Goal: Information Seeking & Learning: Find specific page/section

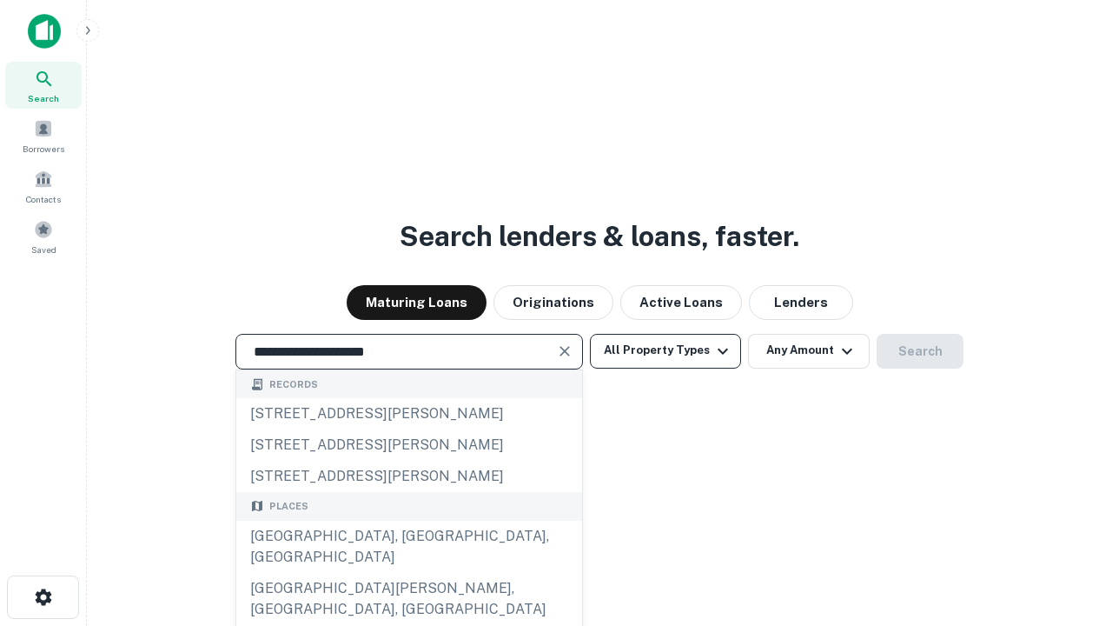
click at [408, 573] on div "[GEOGRAPHIC_DATA], [GEOGRAPHIC_DATA], [GEOGRAPHIC_DATA]" at bounding box center [409, 547] width 346 height 52
click at [666, 350] on button "All Property Types" at bounding box center [665, 351] width 151 height 35
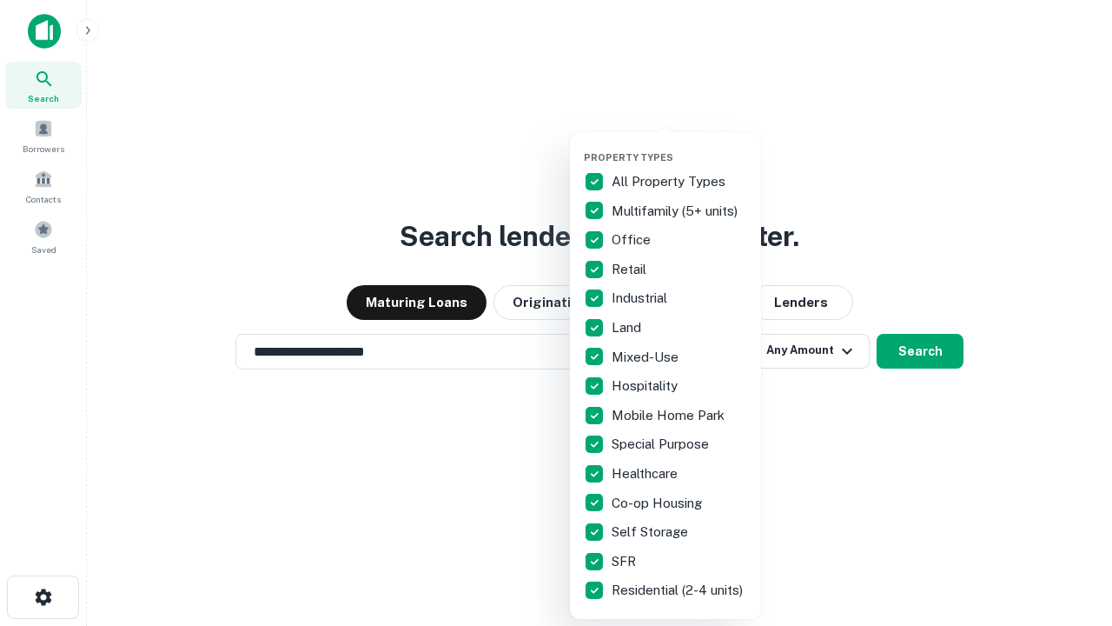
type input "**********"
click at [680, 146] on button "button" at bounding box center [679, 146] width 191 height 1
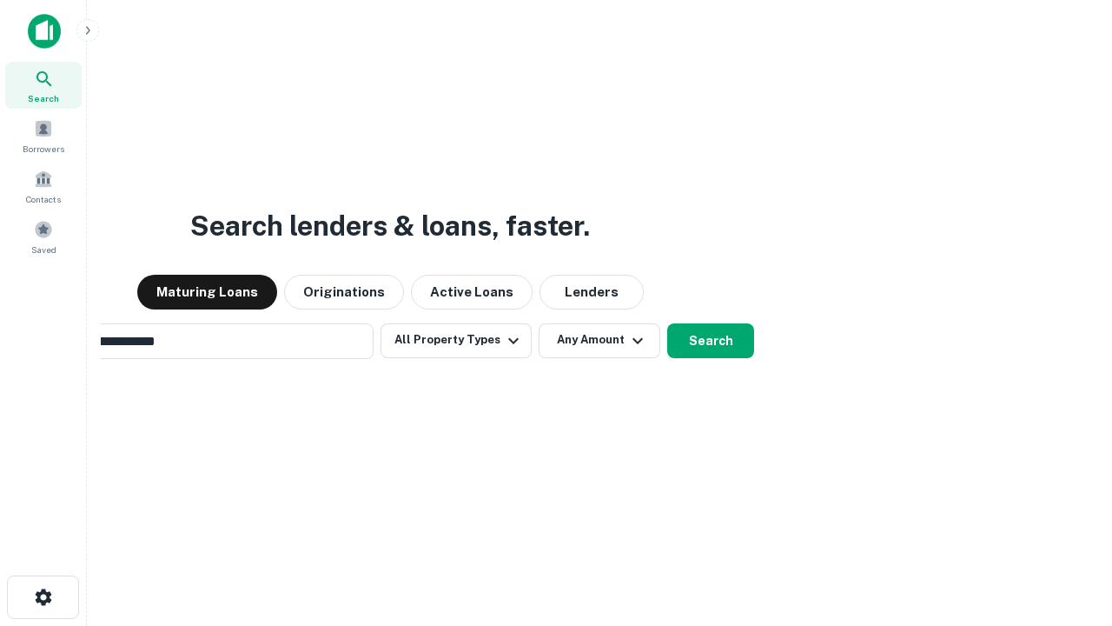
scroll to position [27, 0]
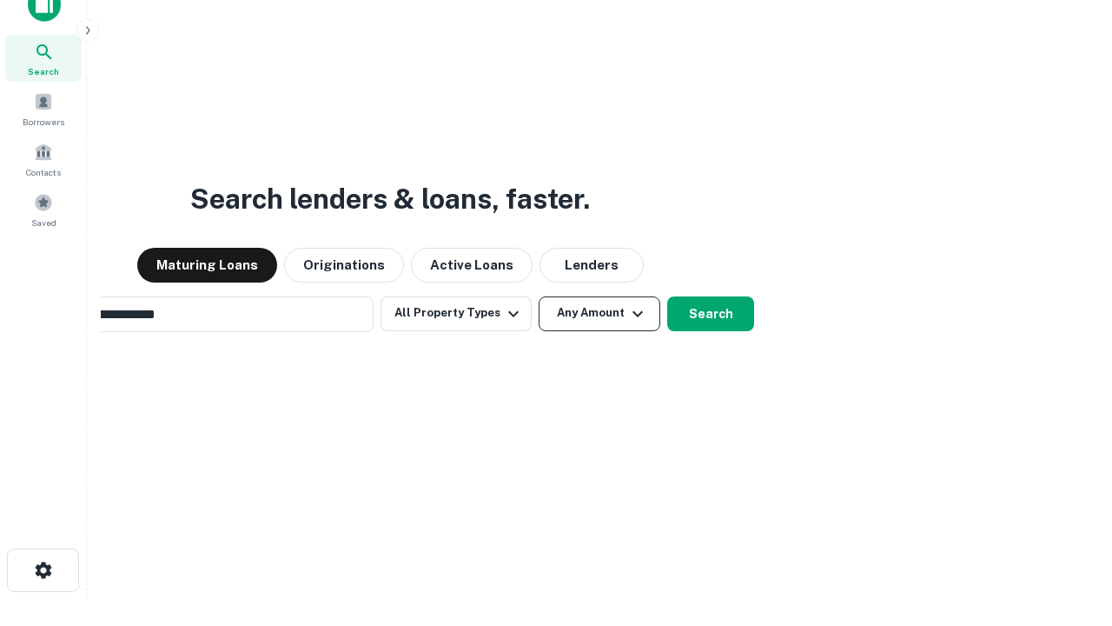
click at [539, 296] on button "Any Amount" at bounding box center [600, 313] width 122 height 35
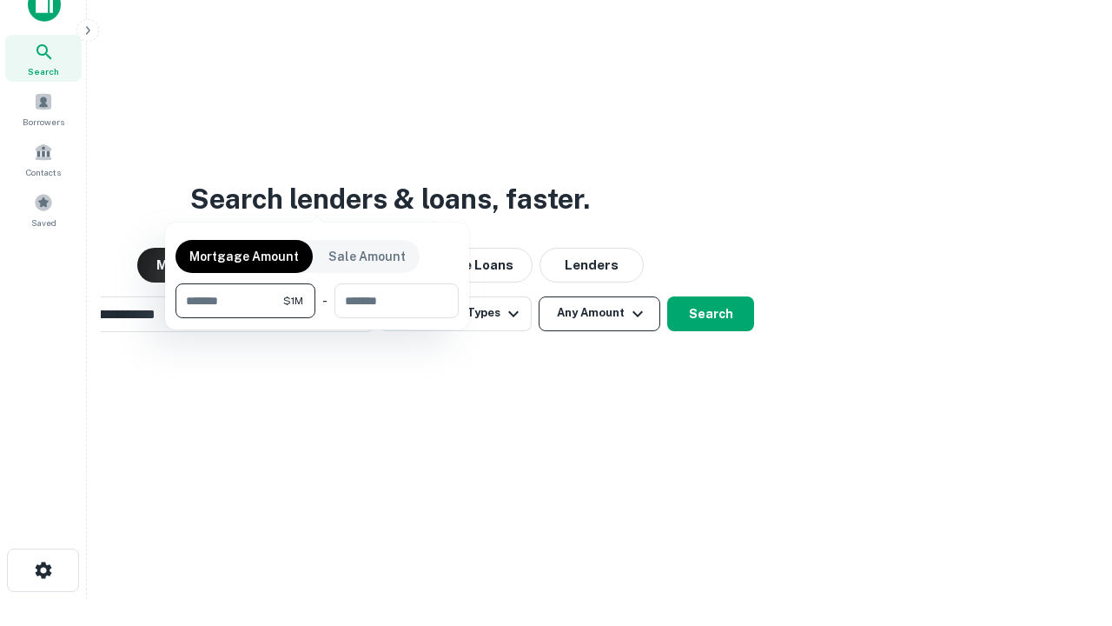
scroll to position [28, 0]
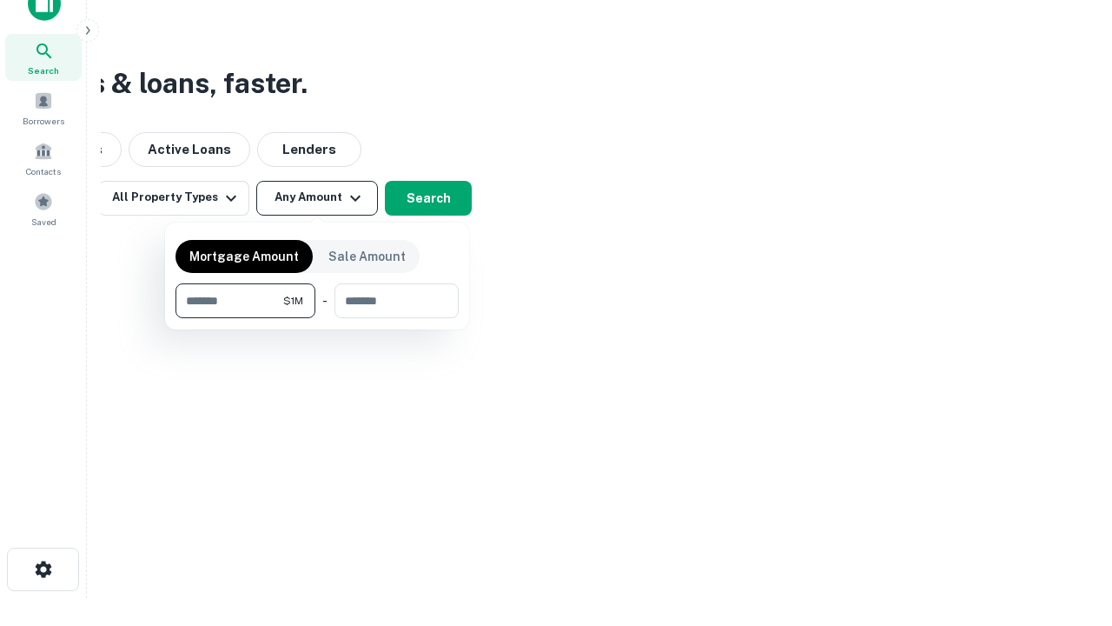
type input "*******"
click at [317, 318] on button "button" at bounding box center [317, 318] width 283 height 1
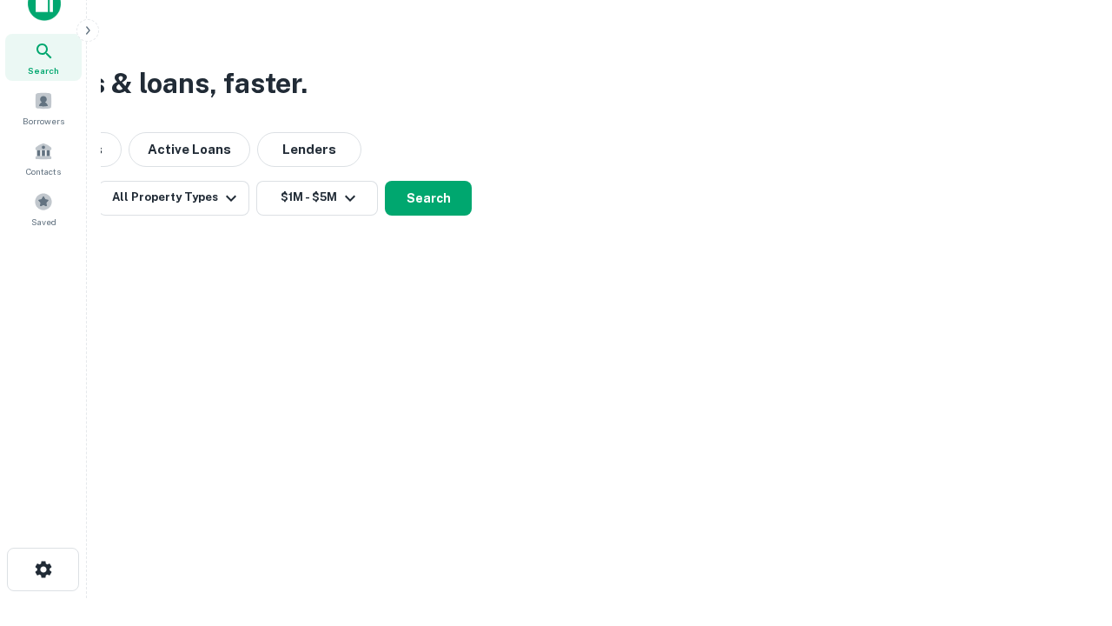
scroll to position [27, 0]
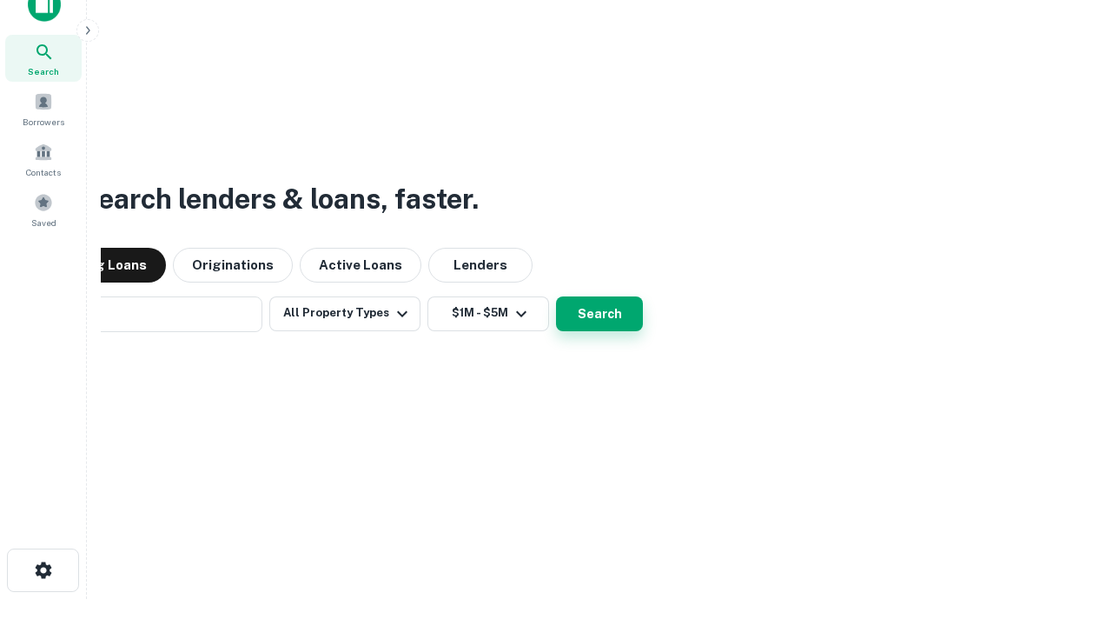
click at [556, 296] on button "Search" at bounding box center [599, 313] width 87 height 35
